Goal: Obtain resource: Download file/media

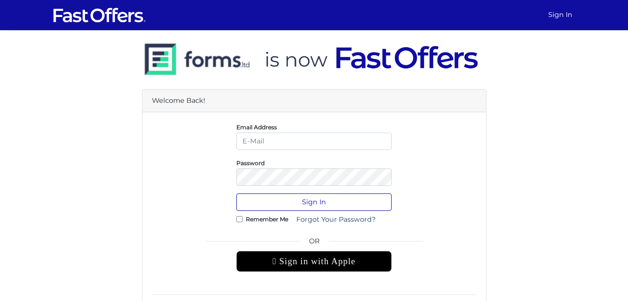
type input "keanne.antwi@outlook.com"
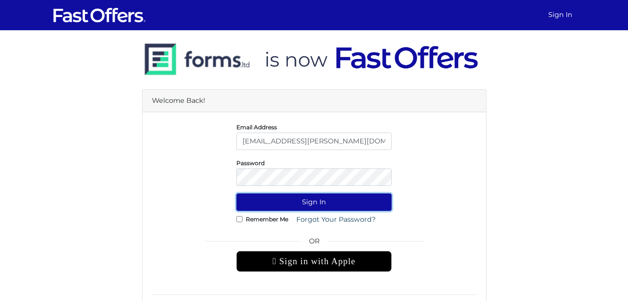
click at [376, 196] on button "Sign In" at bounding box center [313, 201] width 155 height 17
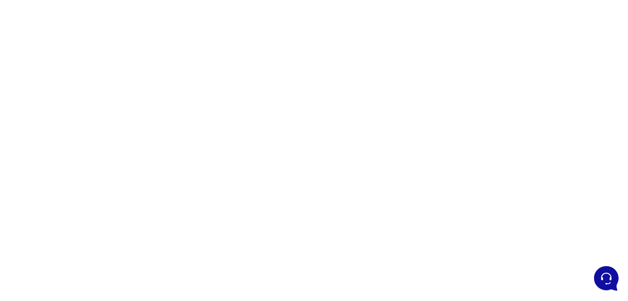
scroll to position [70, 0]
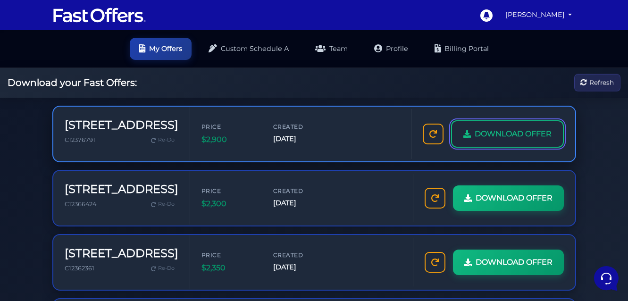
click at [531, 143] on link "DOWNLOAD OFFER" at bounding box center [507, 133] width 113 height 27
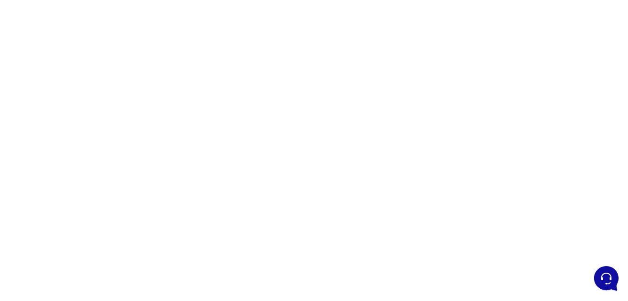
scroll to position [106, 0]
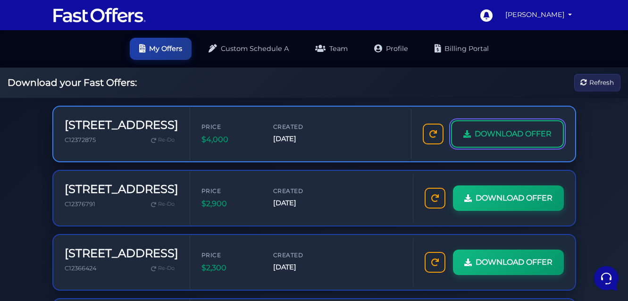
click at [478, 135] on span "DOWNLOAD OFFER" at bounding box center [513, 134] width 77 height 12
